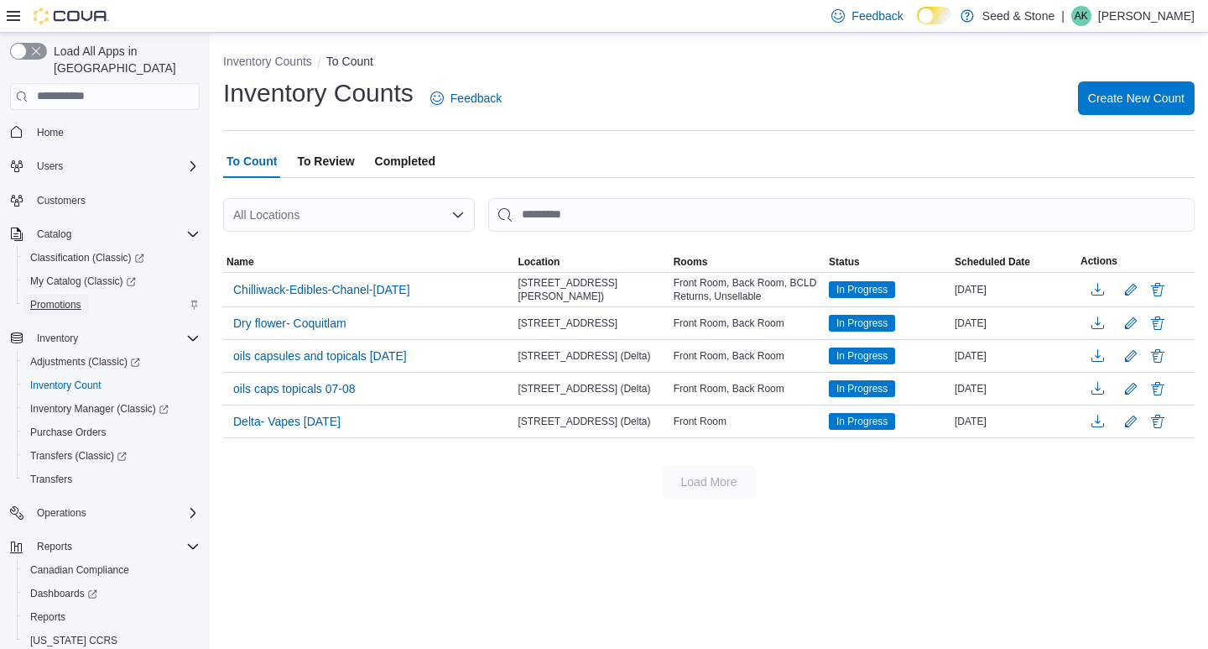
click at [60, 298] on span "Promotions" at bounding box center [55, 304] width 51 height 13
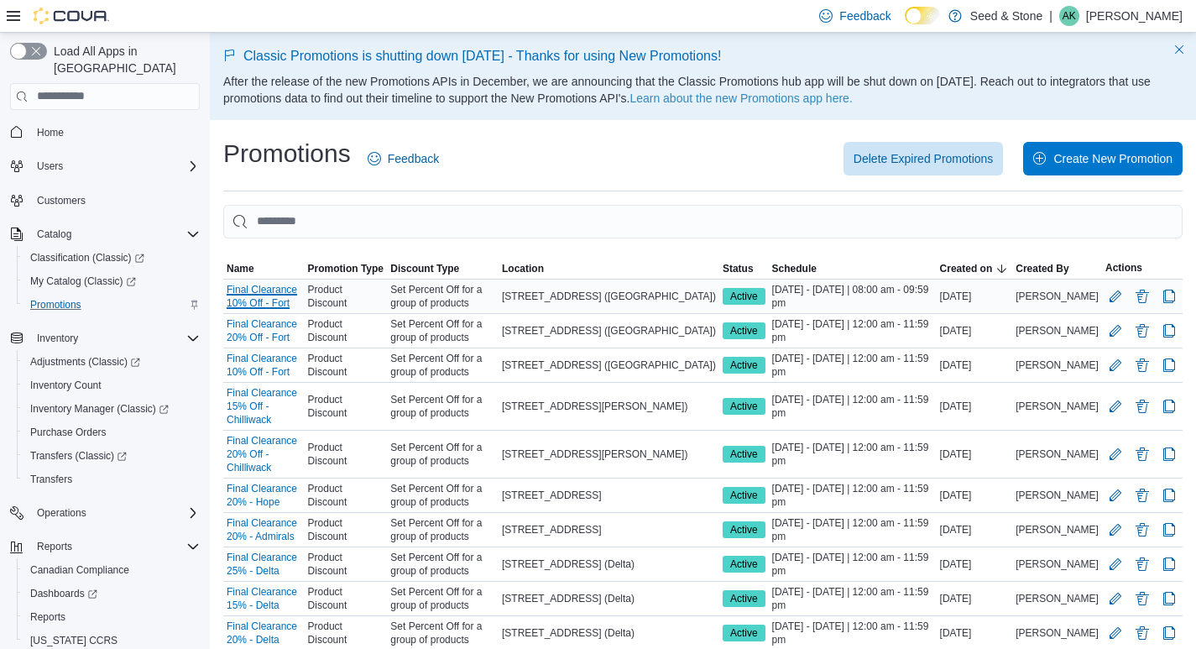
click at [241, 289] on link "Final Clearance 10% Off - Fort" at bounding box center [264, 296] width 75 height 27
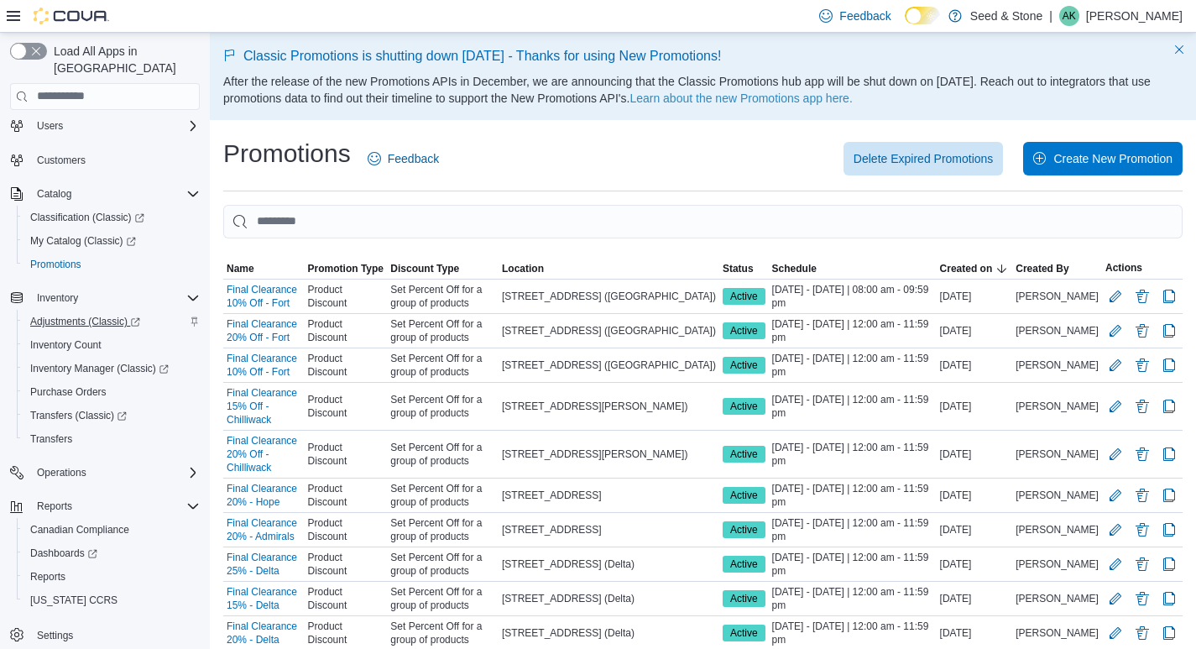
scroll to position [29, 0]
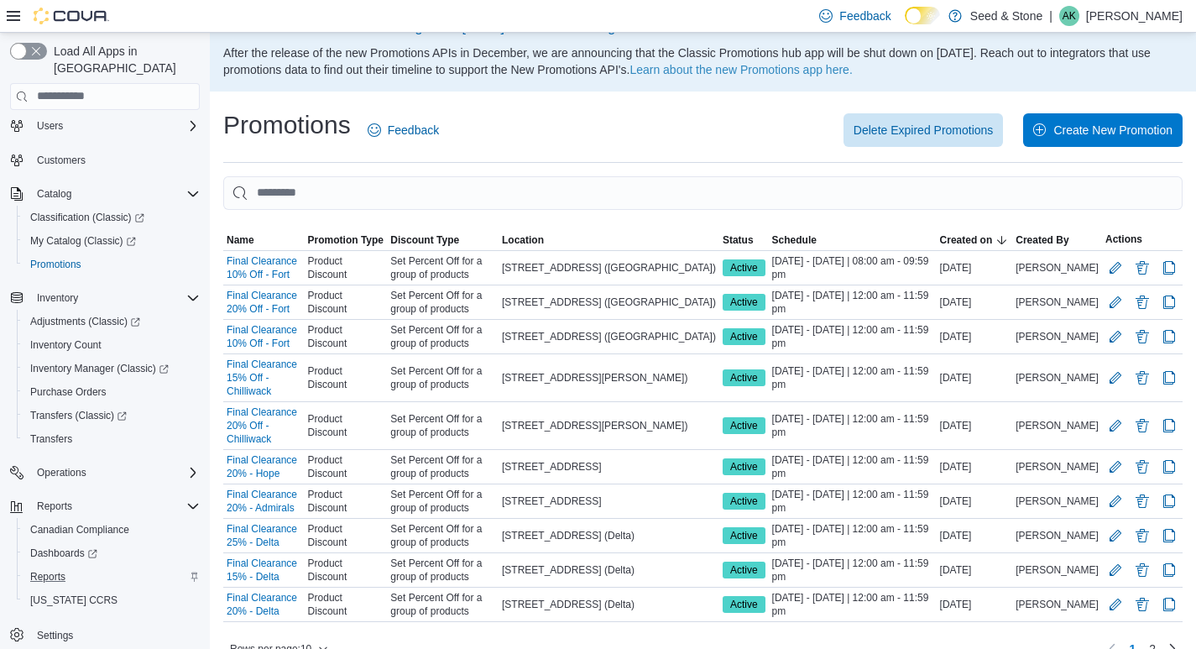
click at [128, 566] on div "Reports" at bounding box center [111, 576] width 176 height 20
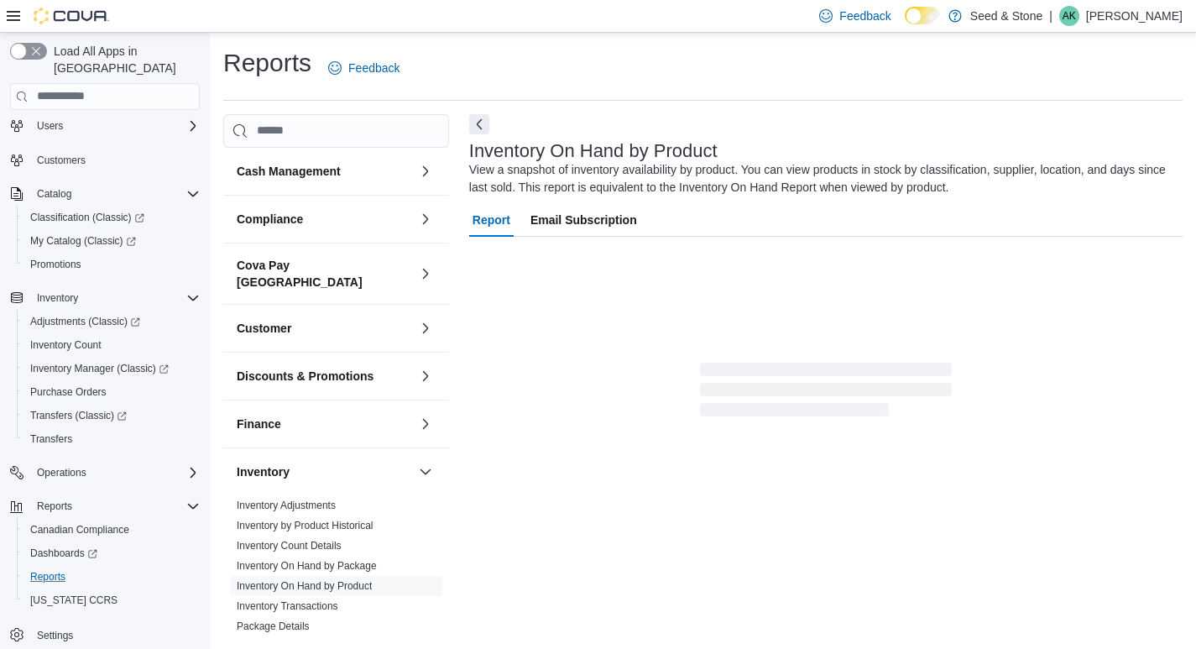
scroll to position [28, 0]
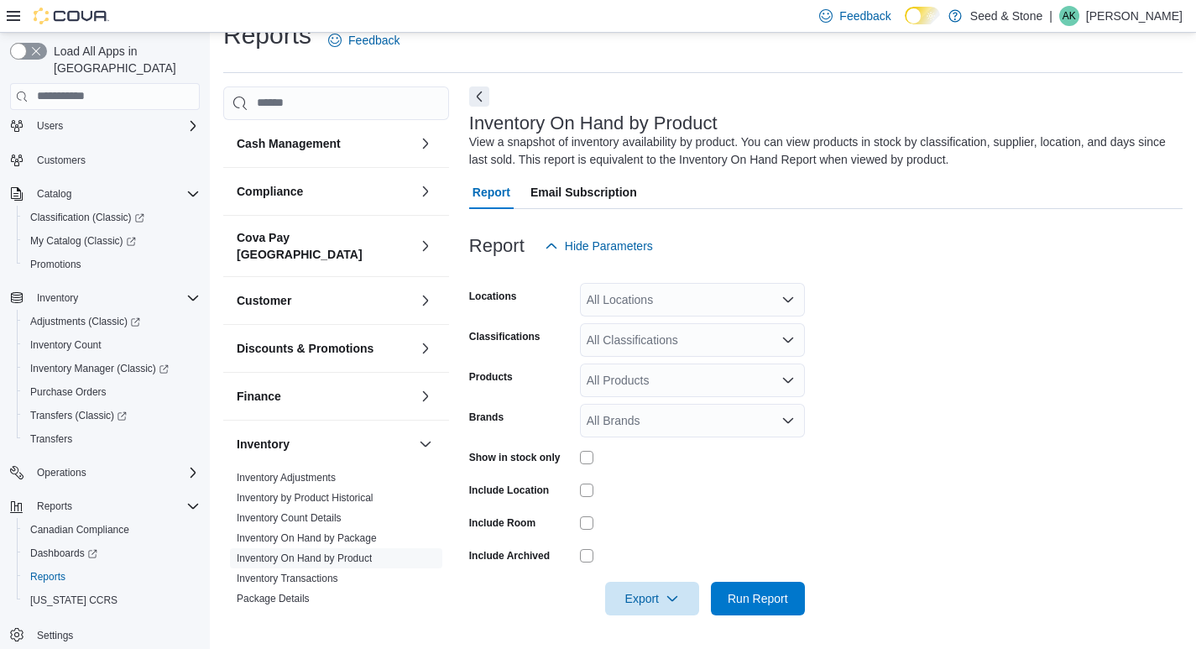
click at [269, 351] on div "Discounts & Promotions" at bounding box center [336, 348] width 226 height 47
click at [281, 340] on h3 "Discounts & Promotions" at bounding box center [305, 348] width 137 height 17
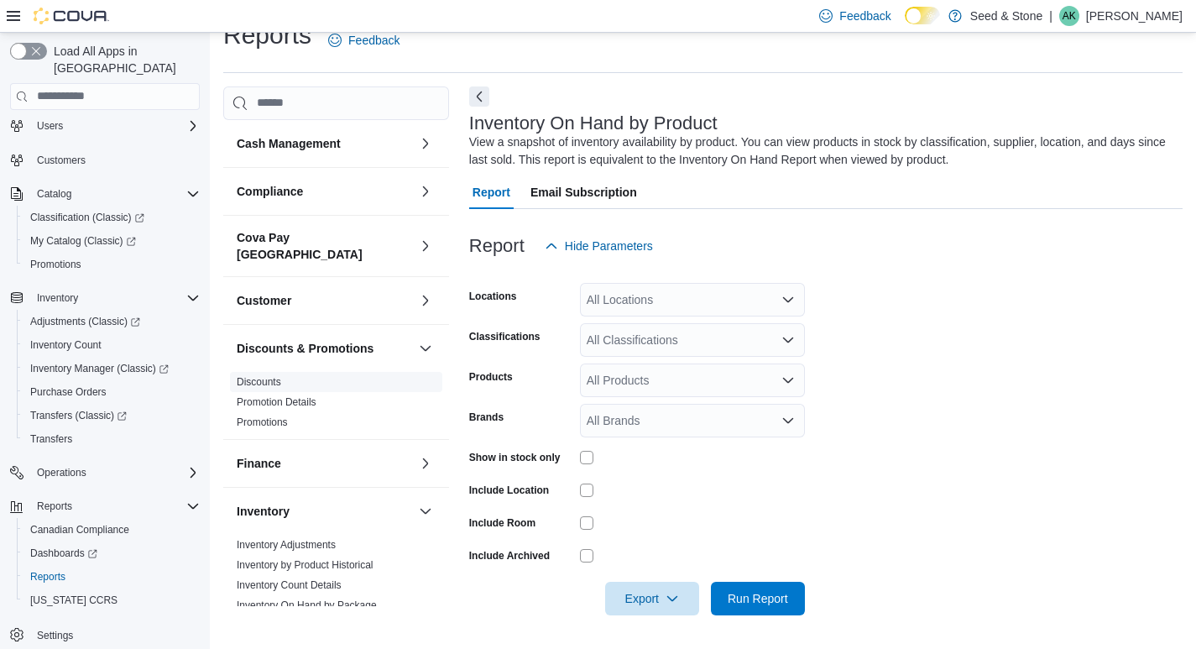
click at [264, 376] on link "Discounts" at bounding box center [259, 382] width 44 height 12
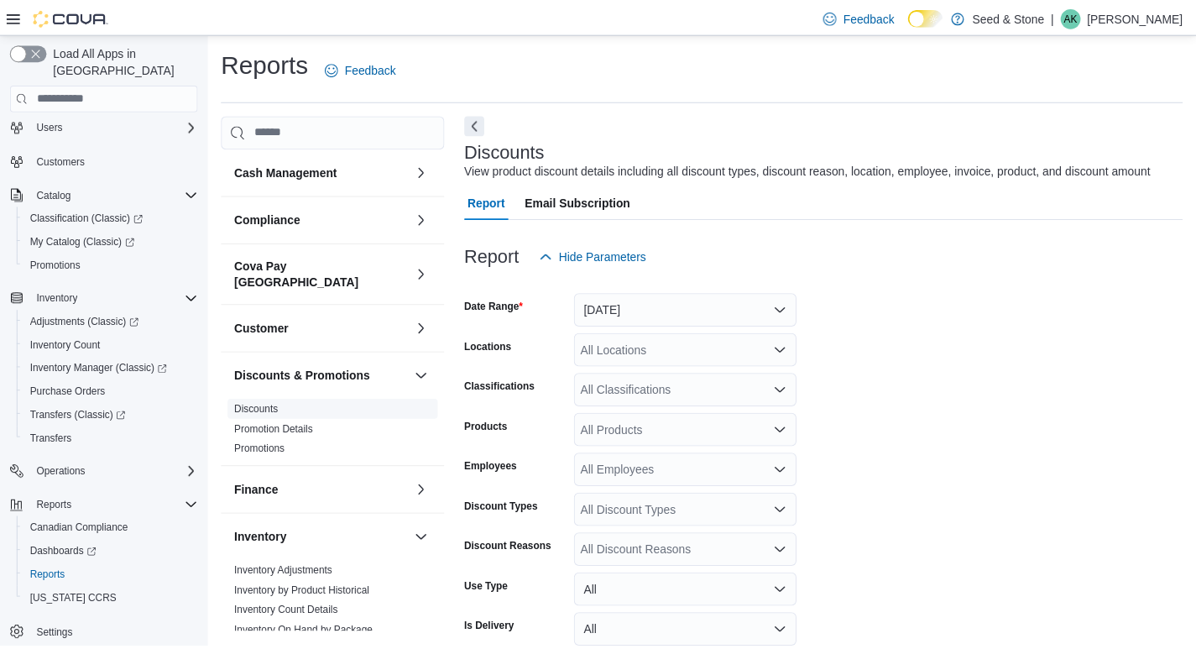
scroll to position [39, 0]
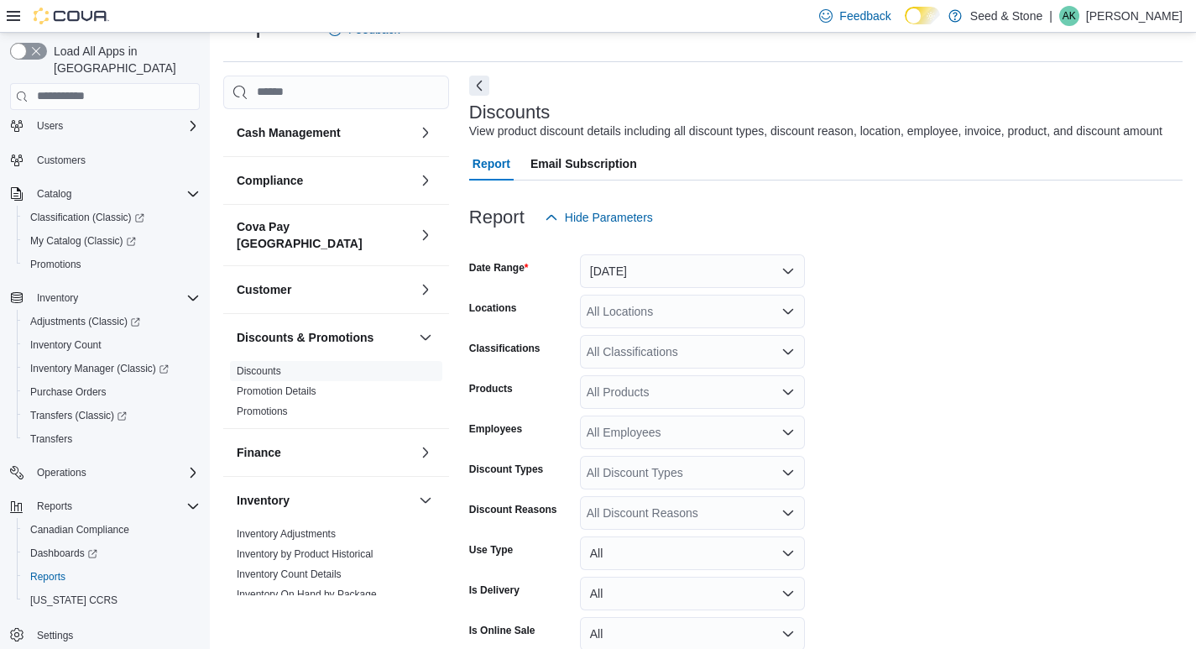
click at [691, 310] on div "All Locations" at bounding box center [692, 311] width 225 height 34
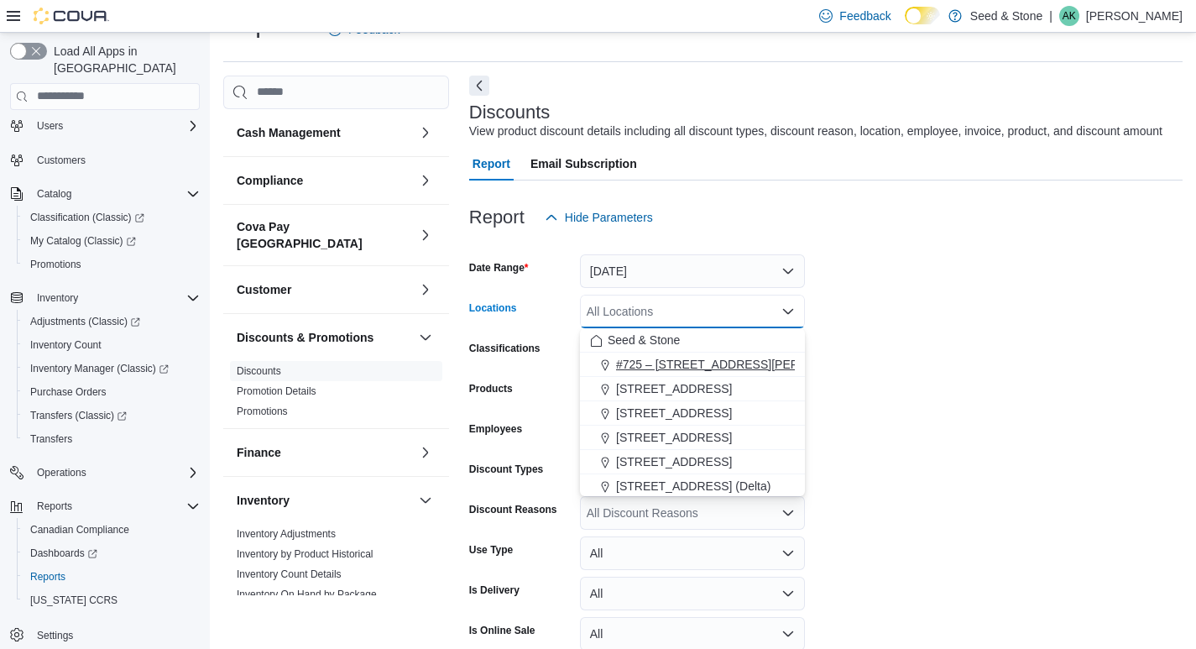
click at [704, 360] on span "#725 – 19800 Lougheed Hwy (Pitt Meadows)" at bounding box center [744, 364] width 256 height 17
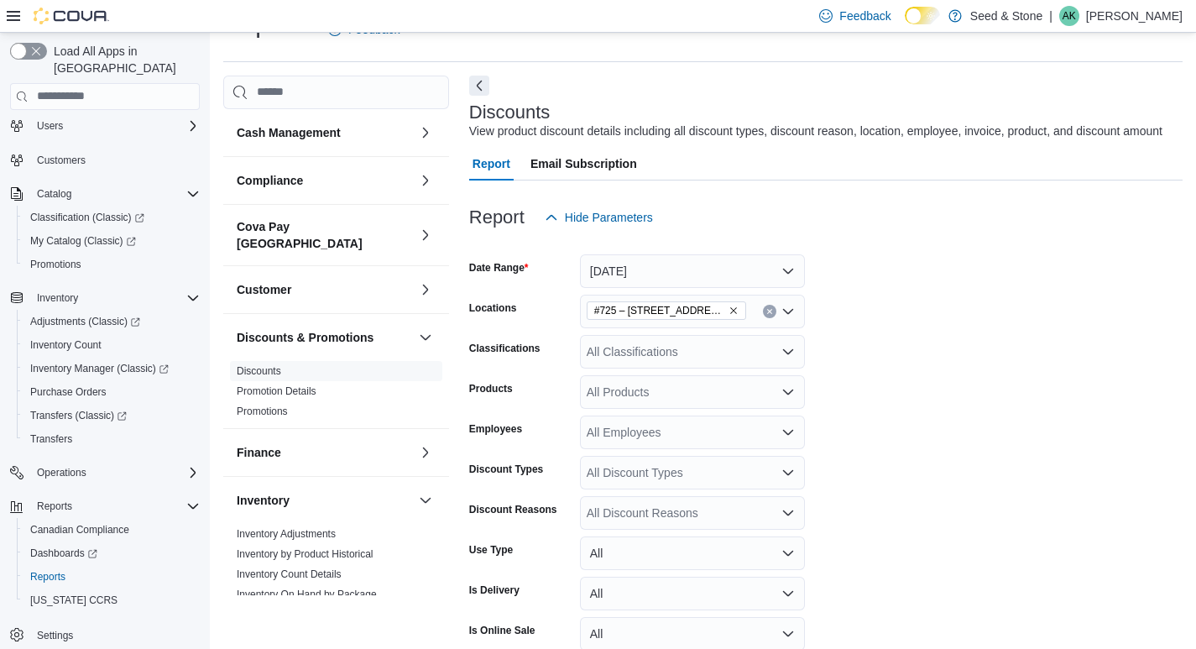
click at [853, 349] on form "Date Range Yesterday Locations #725 – 19800 Lougheed Hwy (Pitt Meadows) Classif…" at bounding box center [825, 465] width 713 height 463
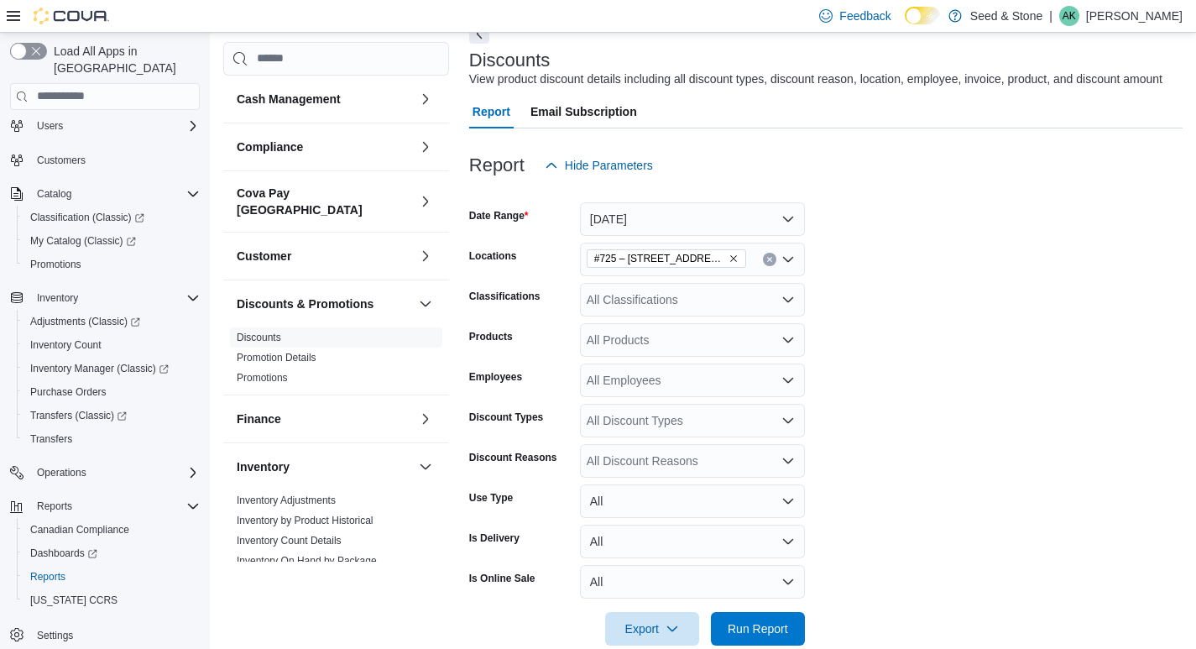
scroll to position [121, 0]
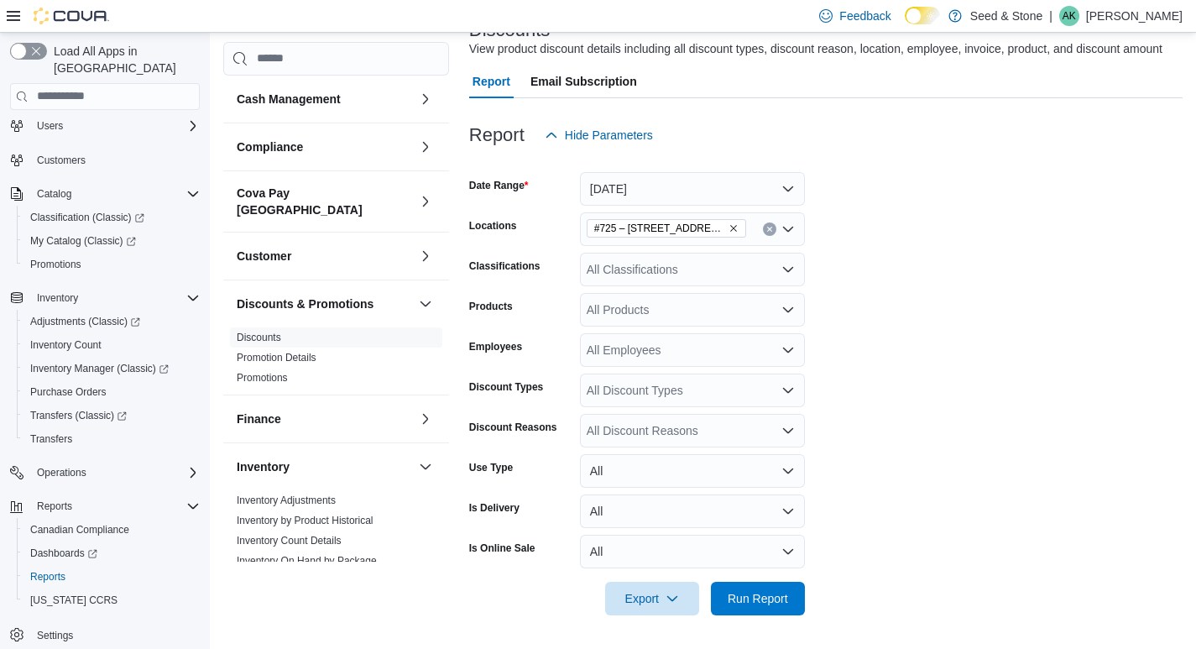
click at [746, 389] on div "All Discount Types" at bounding box center [692, 390] width 225 height 34
click at [746, 389] on div "All Discount Types Combo box. Selected. Combo box input. All Discount Types. Ty…" at bounding box center [692, 390] width 225 height 34
click at [885, 344] on form "Date Range Yesterday Locations #725 – 19800 Lougheed Hwy (Pitt Meadows) Classif…" at bounding box center [825, 383] width 713 height 463
click at [751, 592] on span "Run Report" at bounding box center [757, 597] width 60 height 17
click at [778, 566] on button "All" at bounding box center [692, 551] width 225 height 34
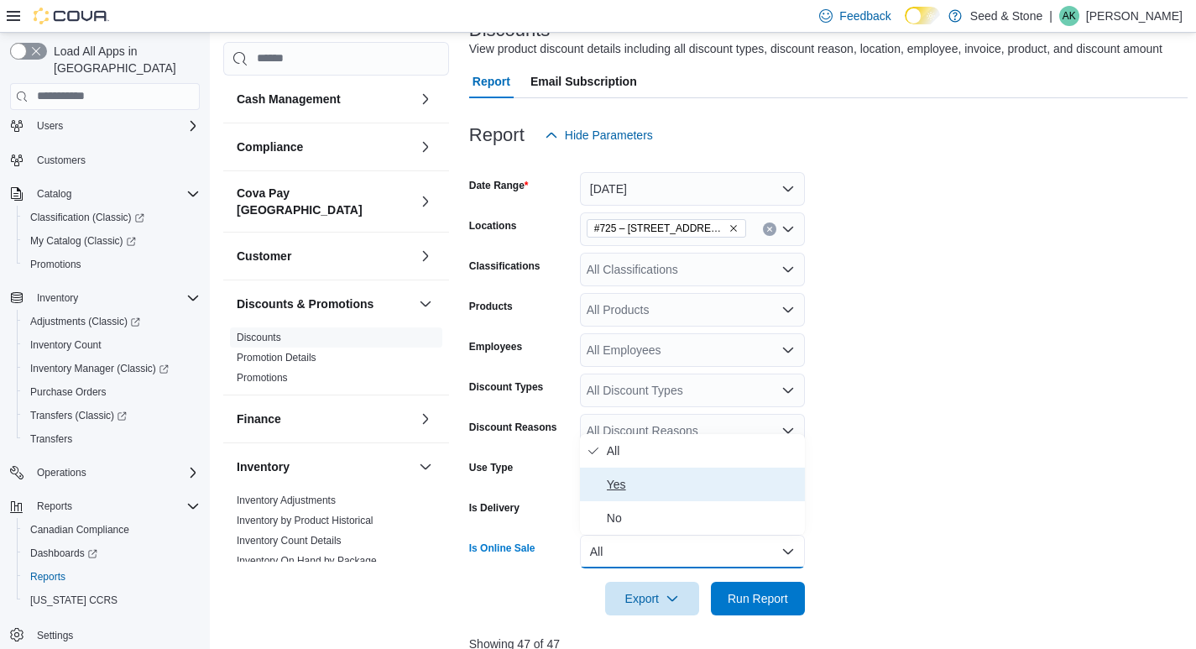
click at [741, 484] on span "Yes" at bounding box center [702, 484] width 191 height 20
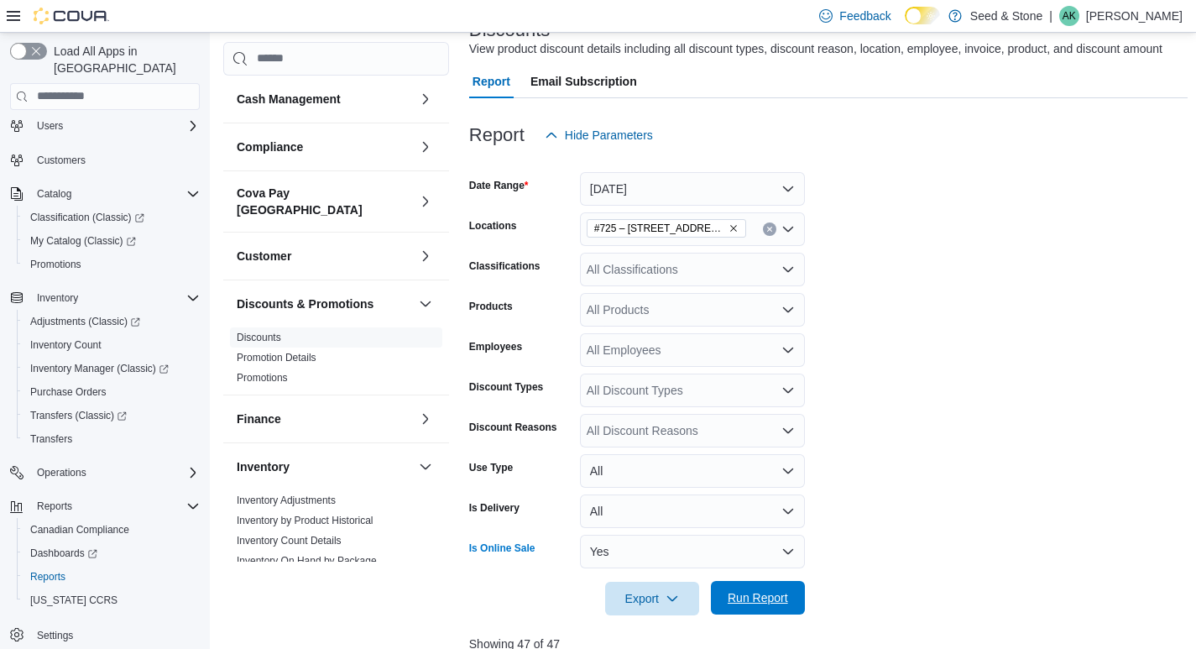
click at [762, 592] on span "Run Report" at bounding box center [757, 597] width 60 height 17
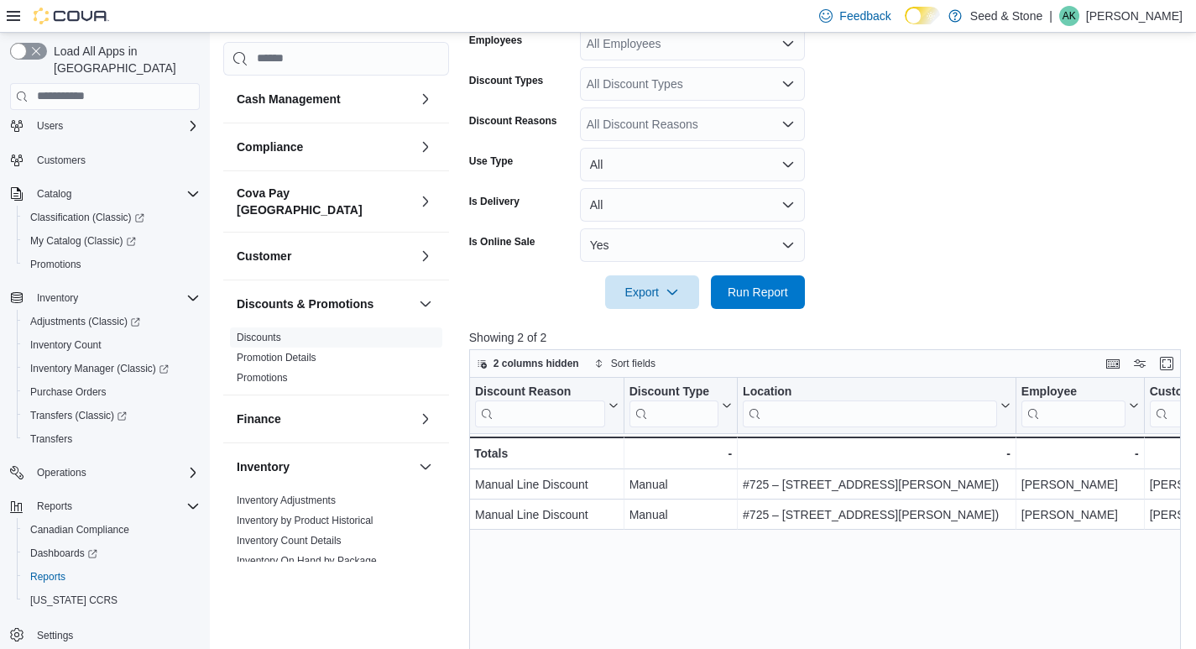
scroll to position [456, 0]
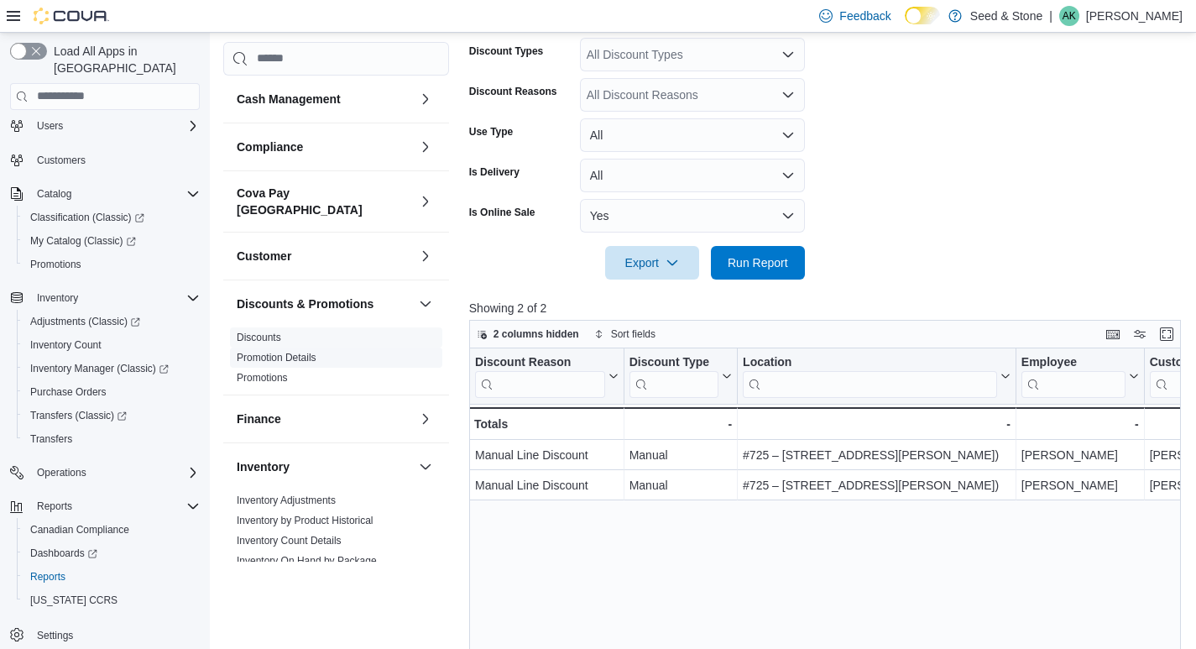
click at [297, 352] on link "Promotion Details" at bounding box center [277, 358] width 80 height 12
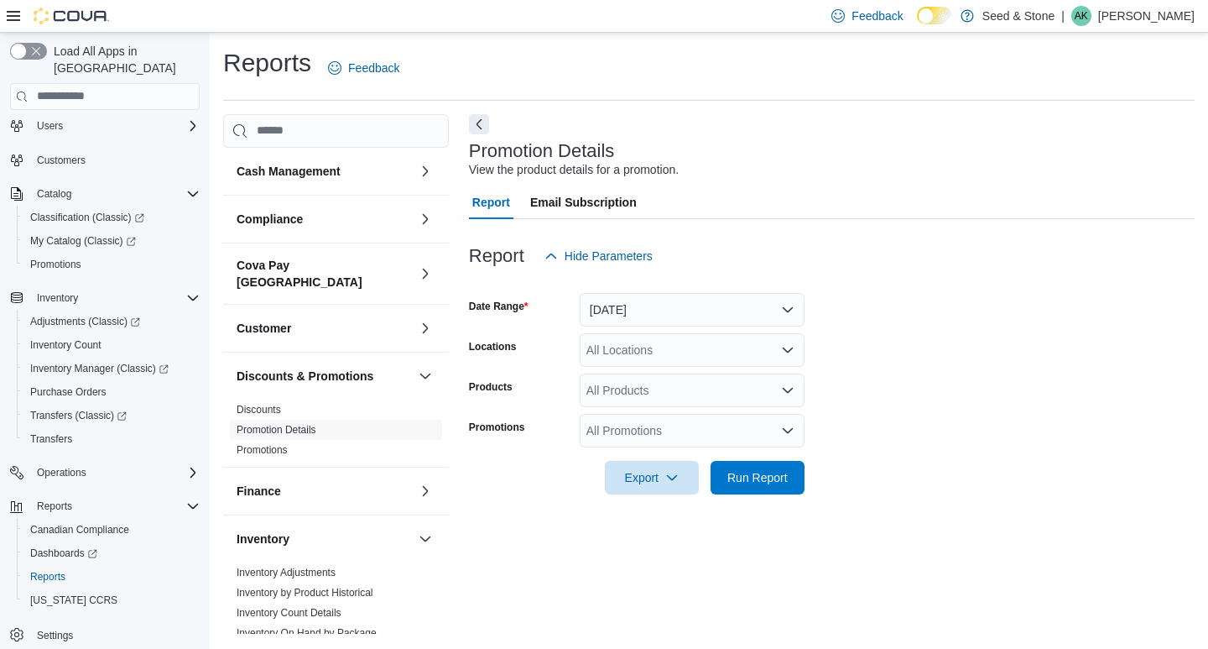
click at [687, 342] on div "All Locations" at bounding box center [692, 350] width 225 height 34
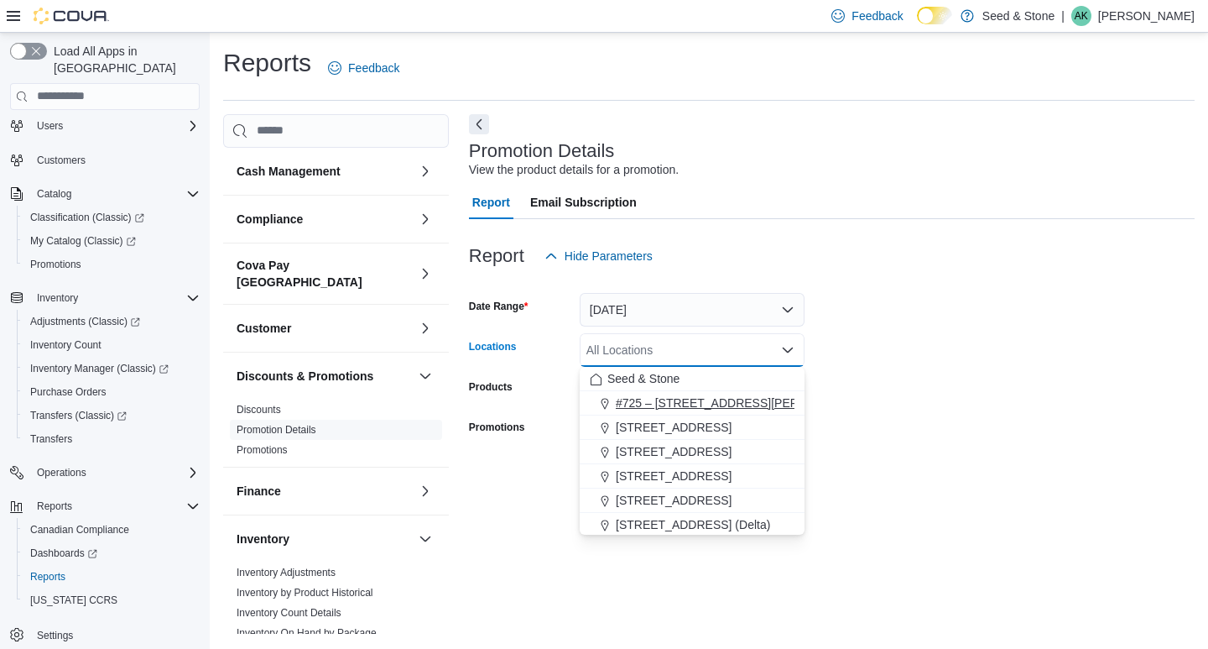
click at [669, 409] on span "#725 – 19800 Lougheed Hwy (Pitt Meadows)" at bounding box center [744, 402] width 256 height 17
click at [845, 442] on form "Date Range Yesterday Locations #725 – 19800 Lougheed Hwy (Pitt Meadows) Combo b…" at bounding box center [832, 384] width 726 height 222
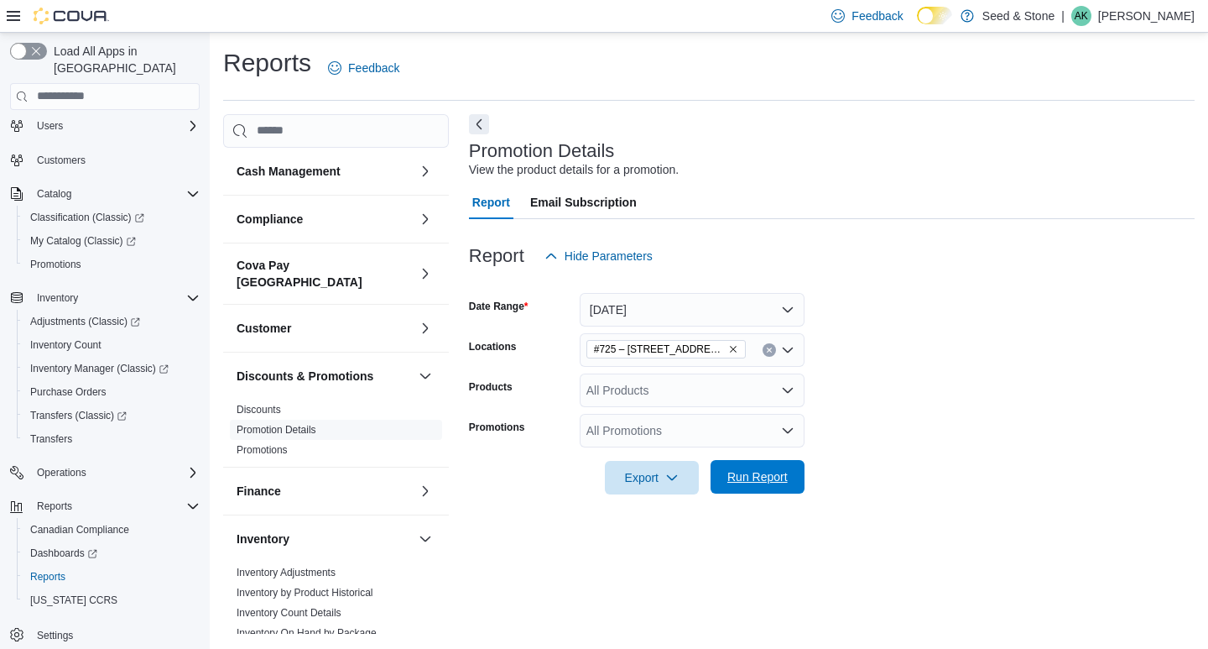
click at [749, 474] on span "Run Report" at bounding box center [757, 476] width 60 height 17
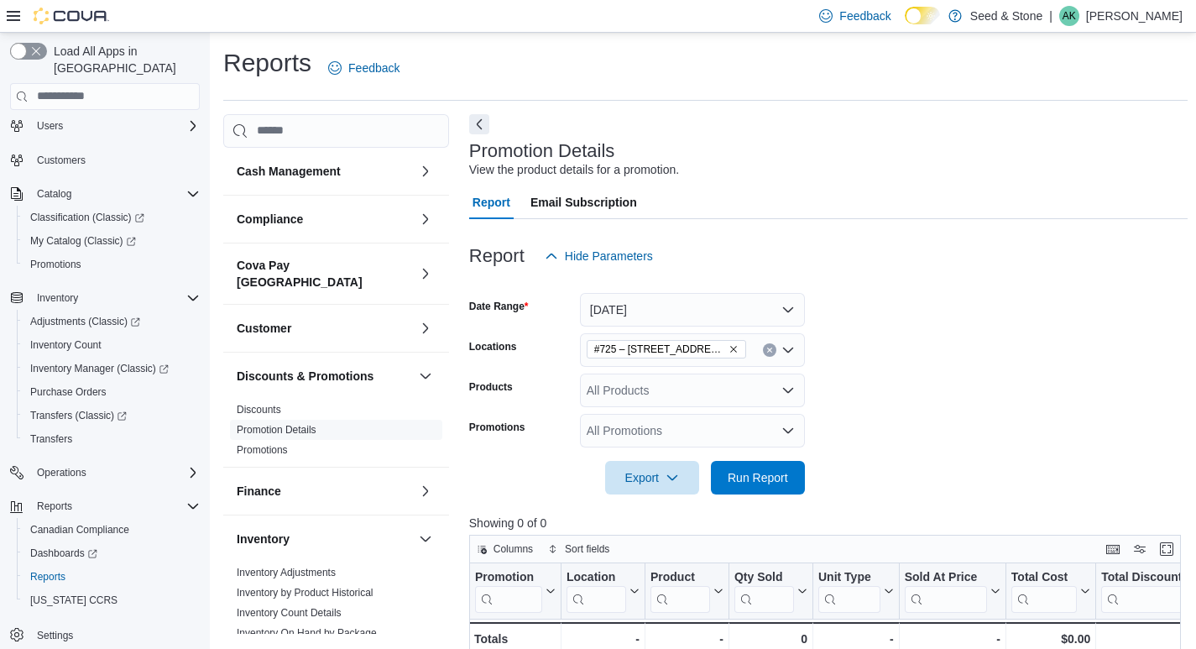
scroll to position [252, 0]
